Goal: Transaction & Acquisition: Purchase product/service

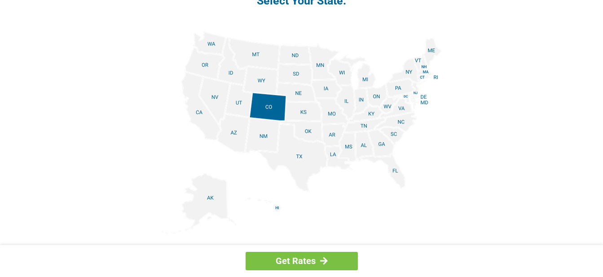
scroll to position [1122, 0]
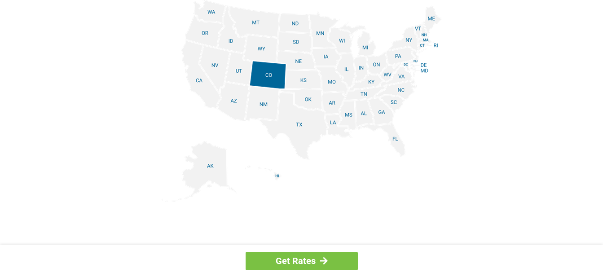
click at [402, 74] on img at bounding box center [302, 101] width 280 height 202
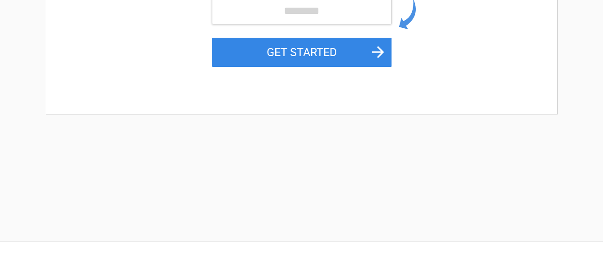
scroll to position [179, 0]
